Goal: Task Accomplishment & Management: Manage account settings

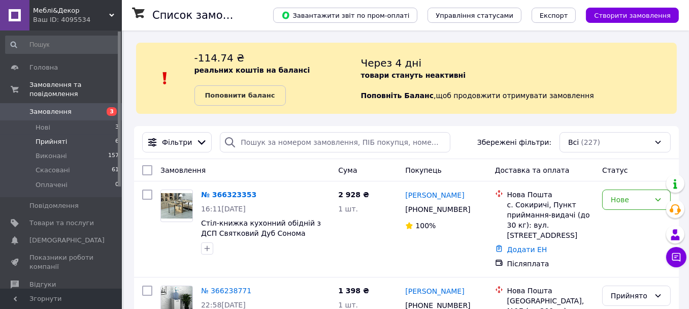
click at [46, 137] on span "Прийняті" at bounding box center [51, 141] width 31 height 9
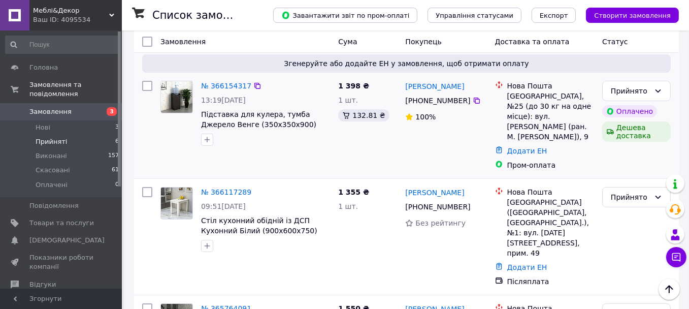
scroll to position [304, 0]
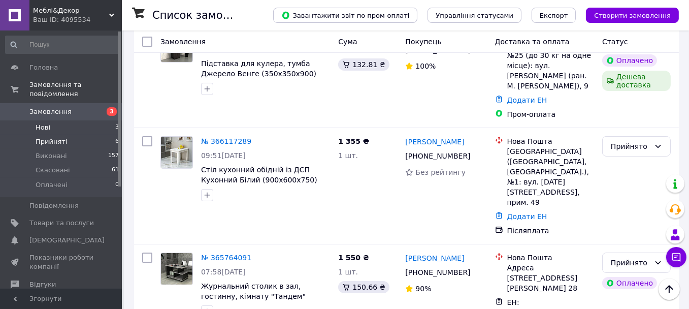
click at [52, 120] on li "Нові 3" at bounding box center [62, 127] width 125 height 14
